Goal: Task Accomplishment & Management: Manage account settings

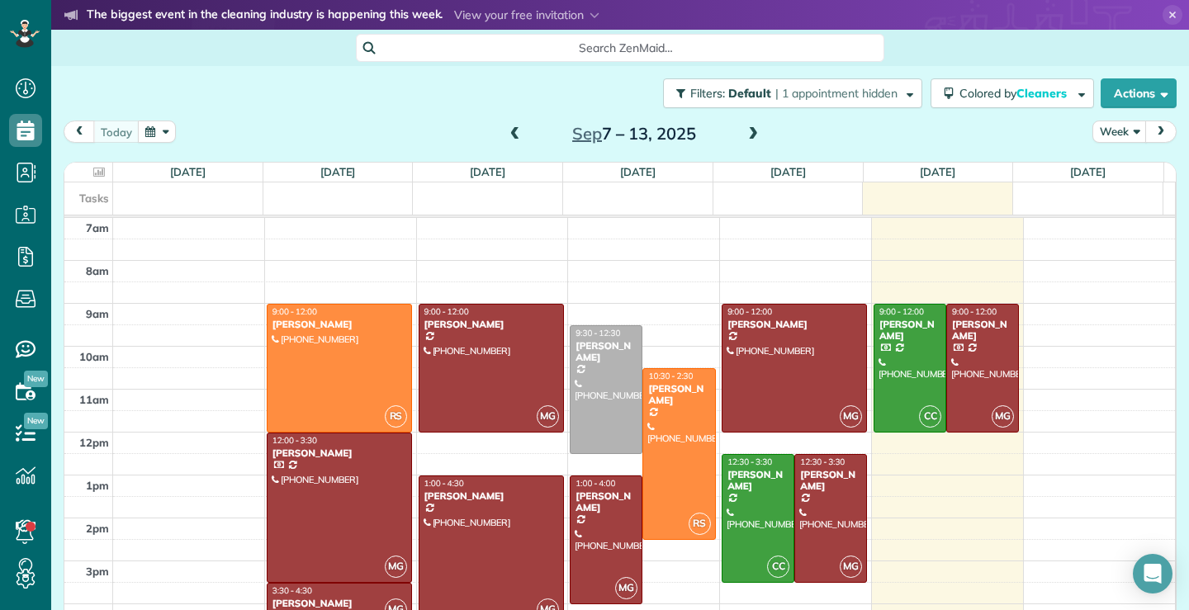
scroll to position [7, 7]
click at [955, 376] on div at bounding box center [982, 368] width 71 height 127
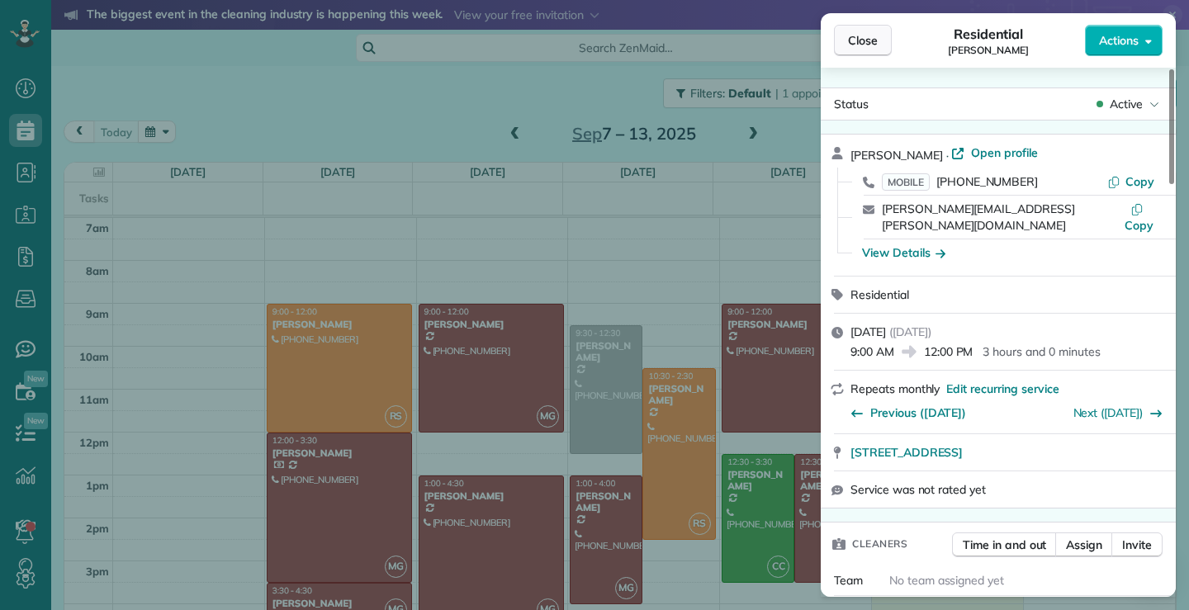
click at [867, 40] on span "Close" at bounding box center [863, 40] width 30 height 17
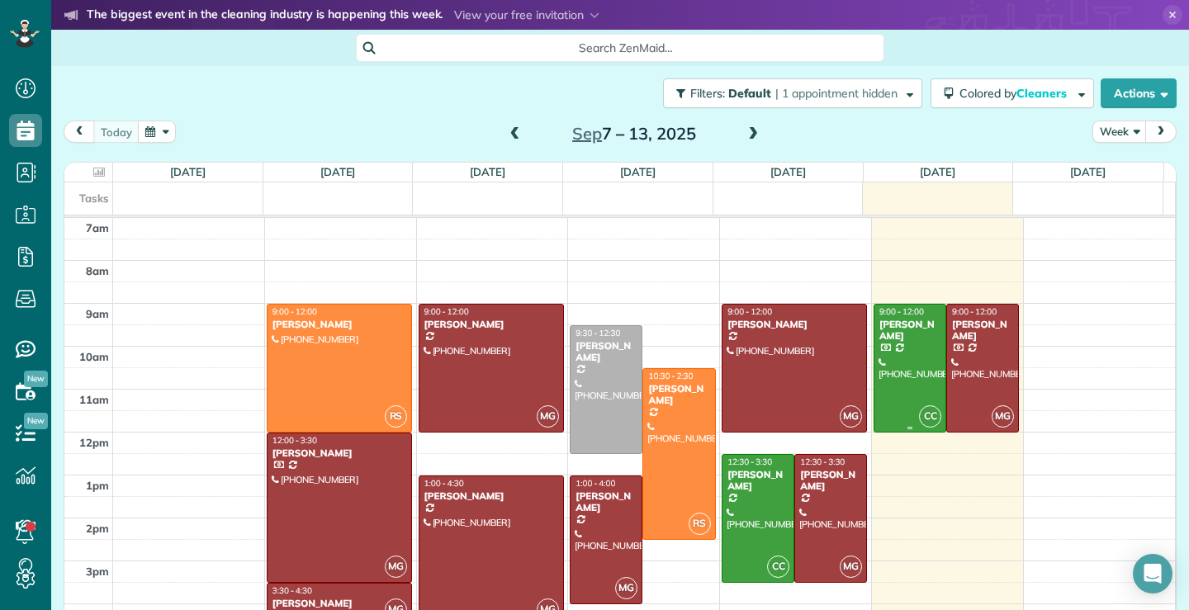
click at [896, 390] on div at bounding box center [909, 368] width 71 height 127
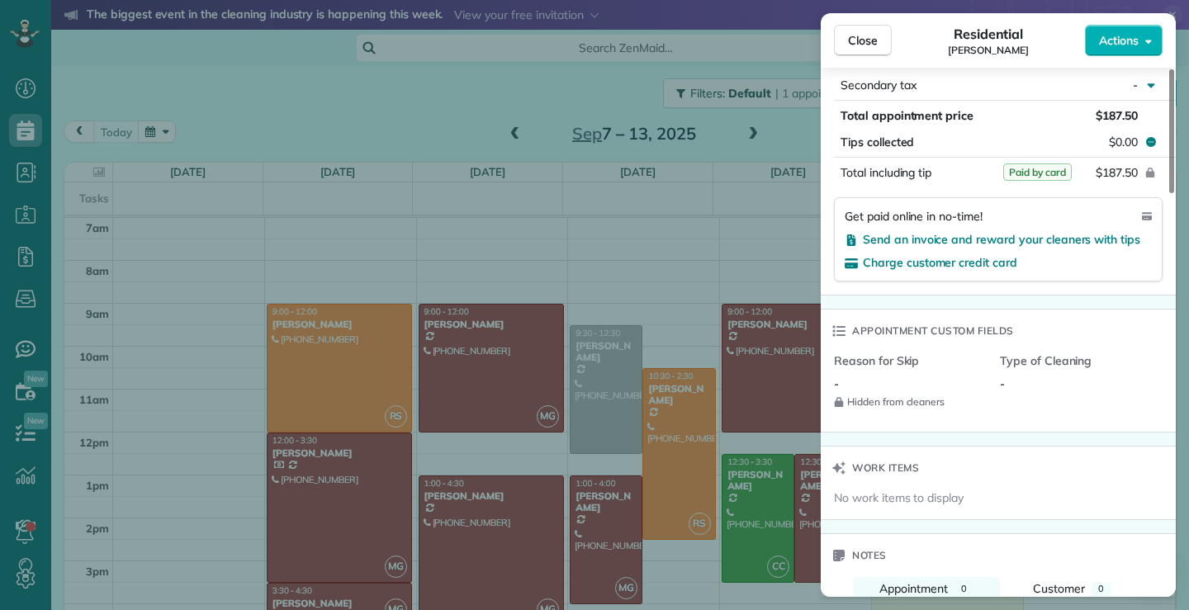
scroll to position [234, 0]
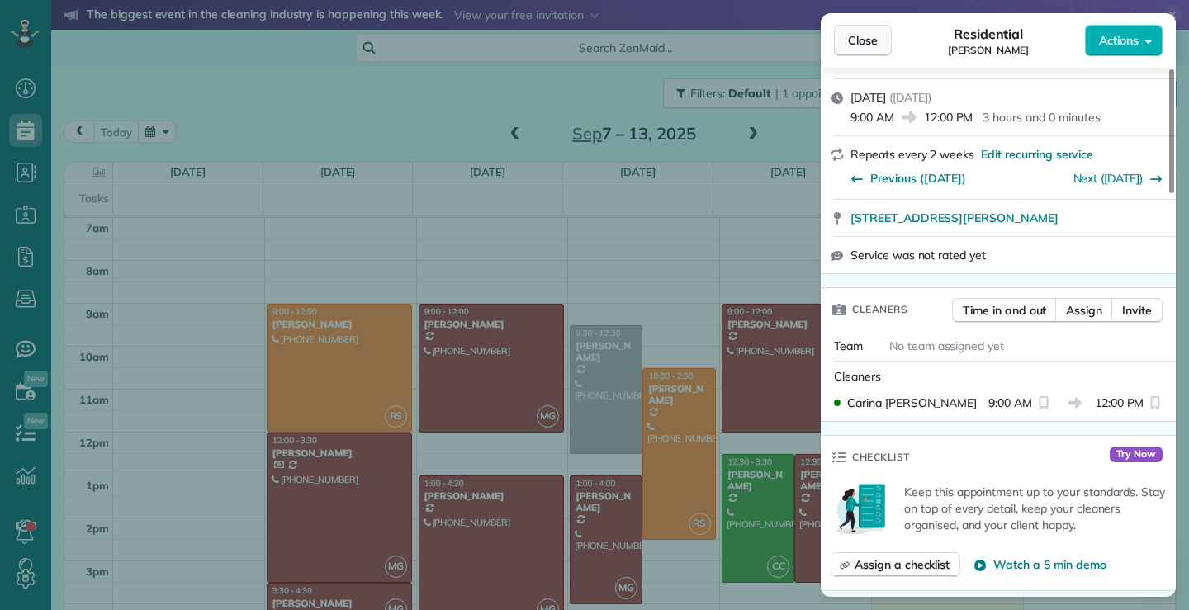
click at [870, 32] on span "Close" at bounding box center [863, 40] width 30 height 17
